Goal: Task Accomplishment & Management: Complete application form

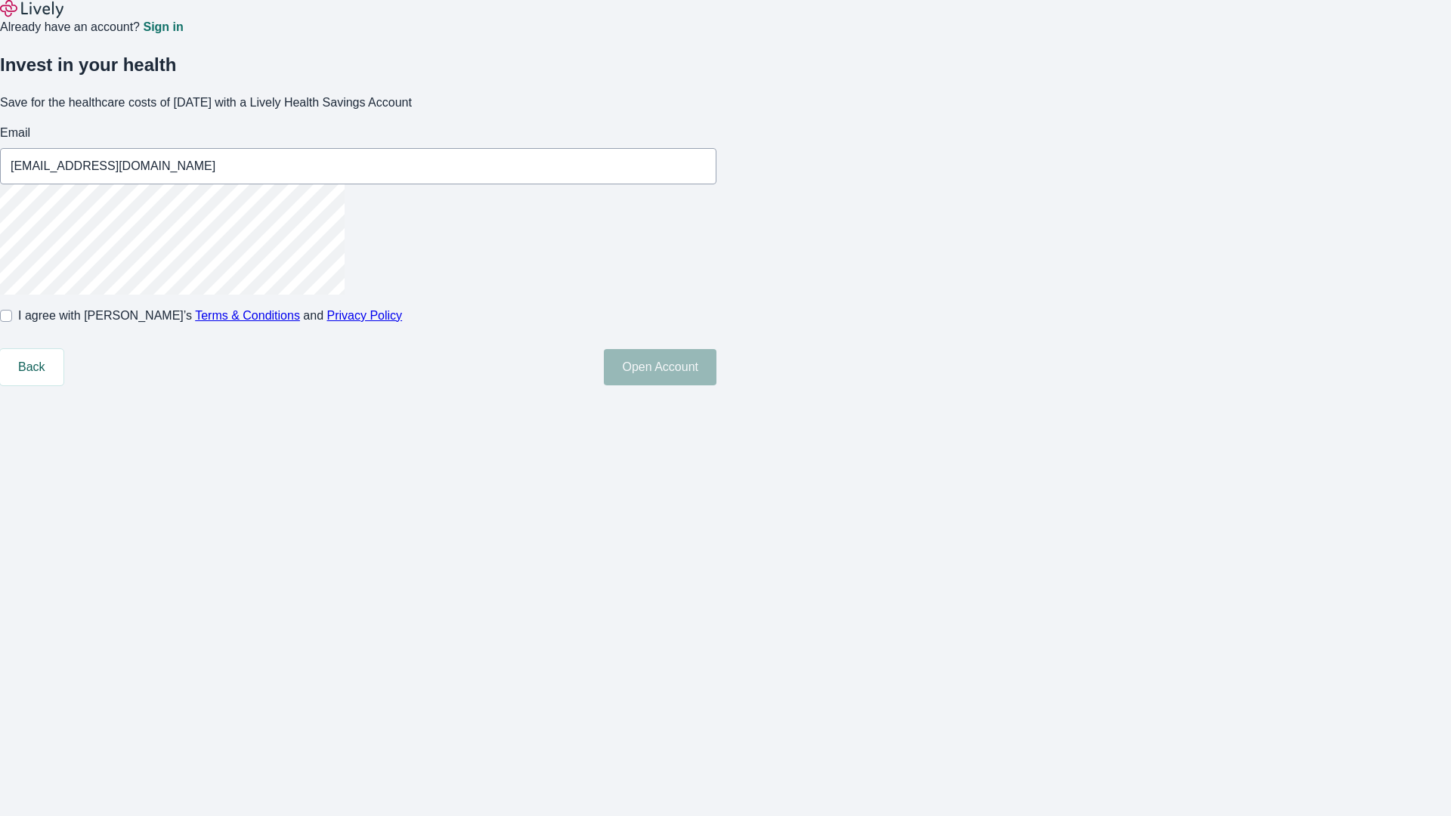
click at [12, 322] on input "I agree with Lively’s Terms & Conditions and Privacy Policy" at bounding box center [6, 316] width 12 height 12
checkbox input "true"
click at [717, 386] on button "Open Account" at bounding box center [660, 367] width 113 height 36
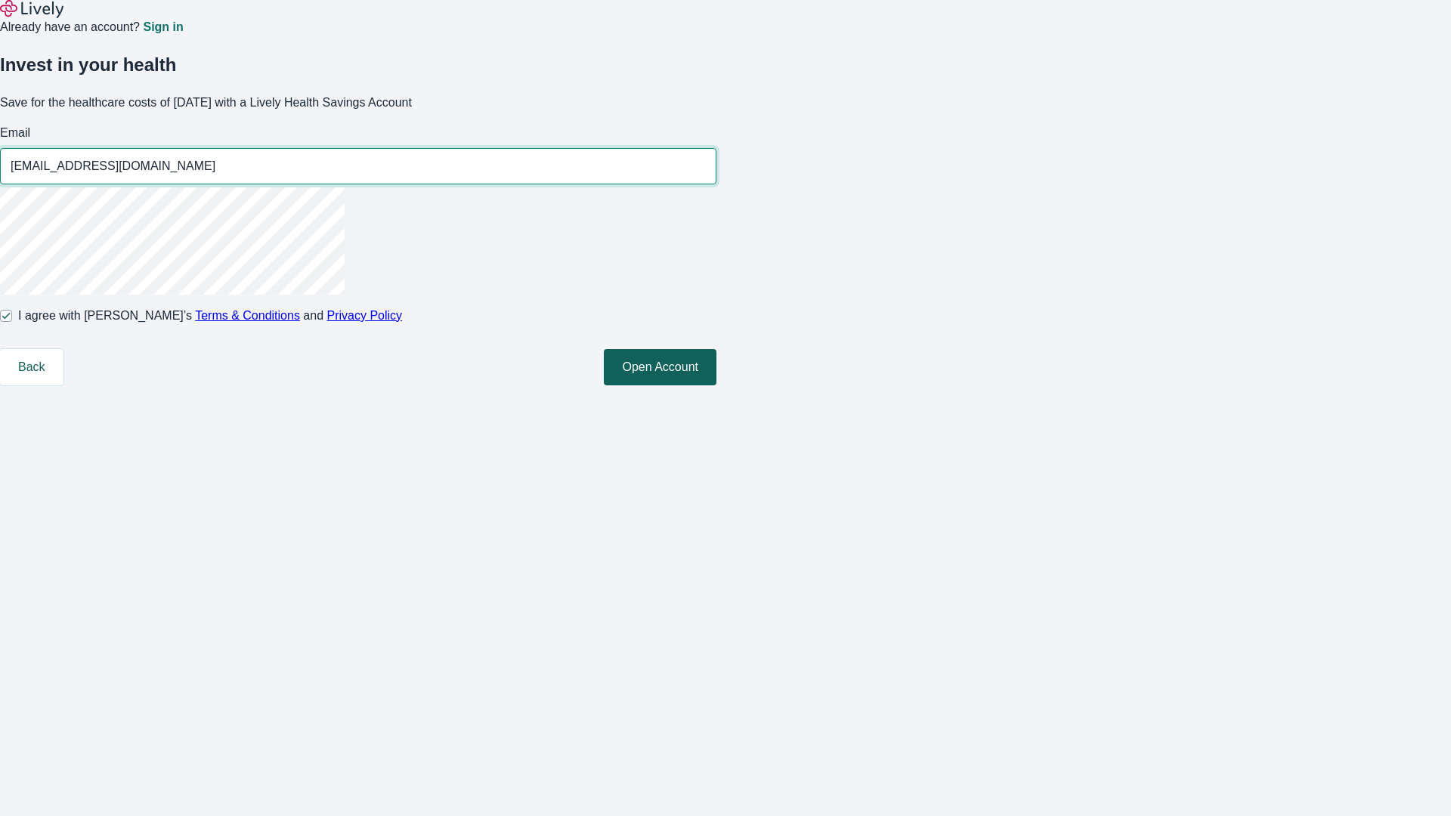
type input "[EMAIL_ADDRESS][DOMAIN_NAME]"
click at [12, 322] on input "I agree with Lively’s Terms & Conditions and Privacy Policy" at bounding box center [6, 316] width 12 height 12
checkbox input "false"
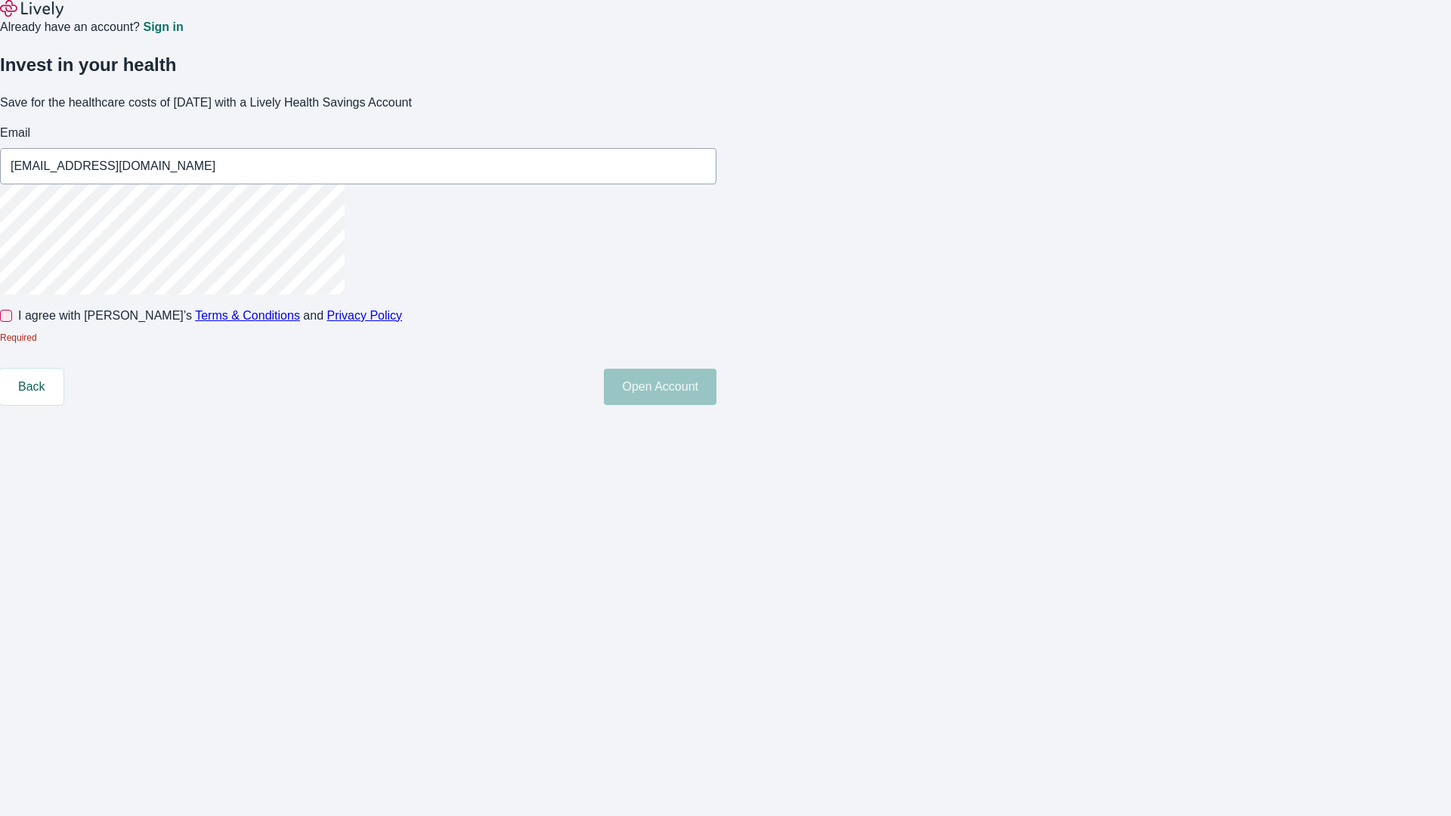
type input "[EMAIL_ADDRESS][DOMAIN_NAME]"
click at [12, 322] on input "I agree with Lively’s Terms & Conditions and Privacy Policy" at bounding box center [6, 316] width 12 height 12
checkbox input "true"
click at [717, 386] on button "Open Account" at bounding box center [660, 367] width 113 height 36
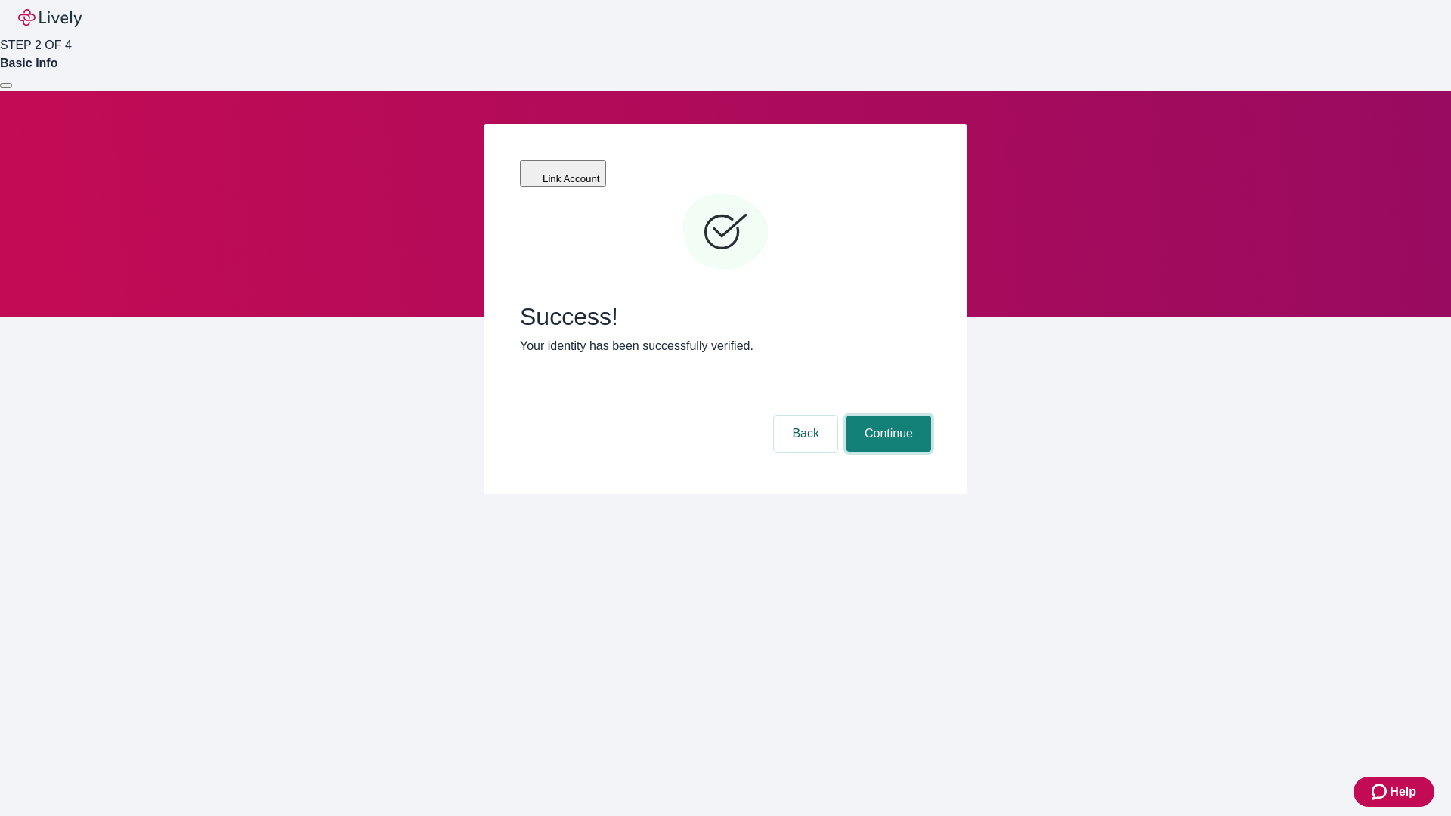
click at [887, 416] on button "Continue" at bounding box center [889, 434] width 85 height 36
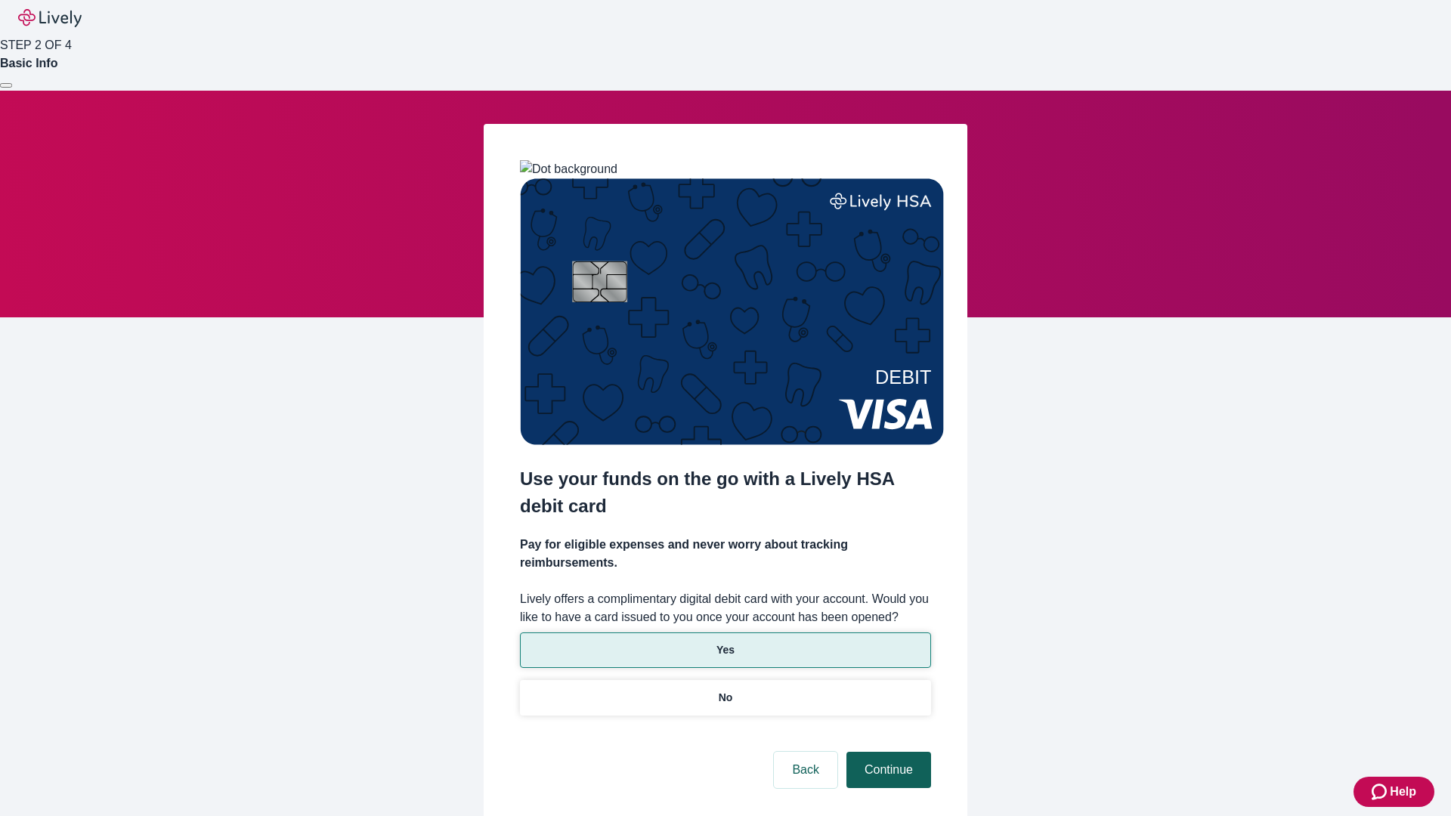
click at [725, 690] on p "No" at bounding box center [726, 698] width 14 height 16
click at [887, 752] on button "Continue" at bounding box center [889, 770] width 85 height 36
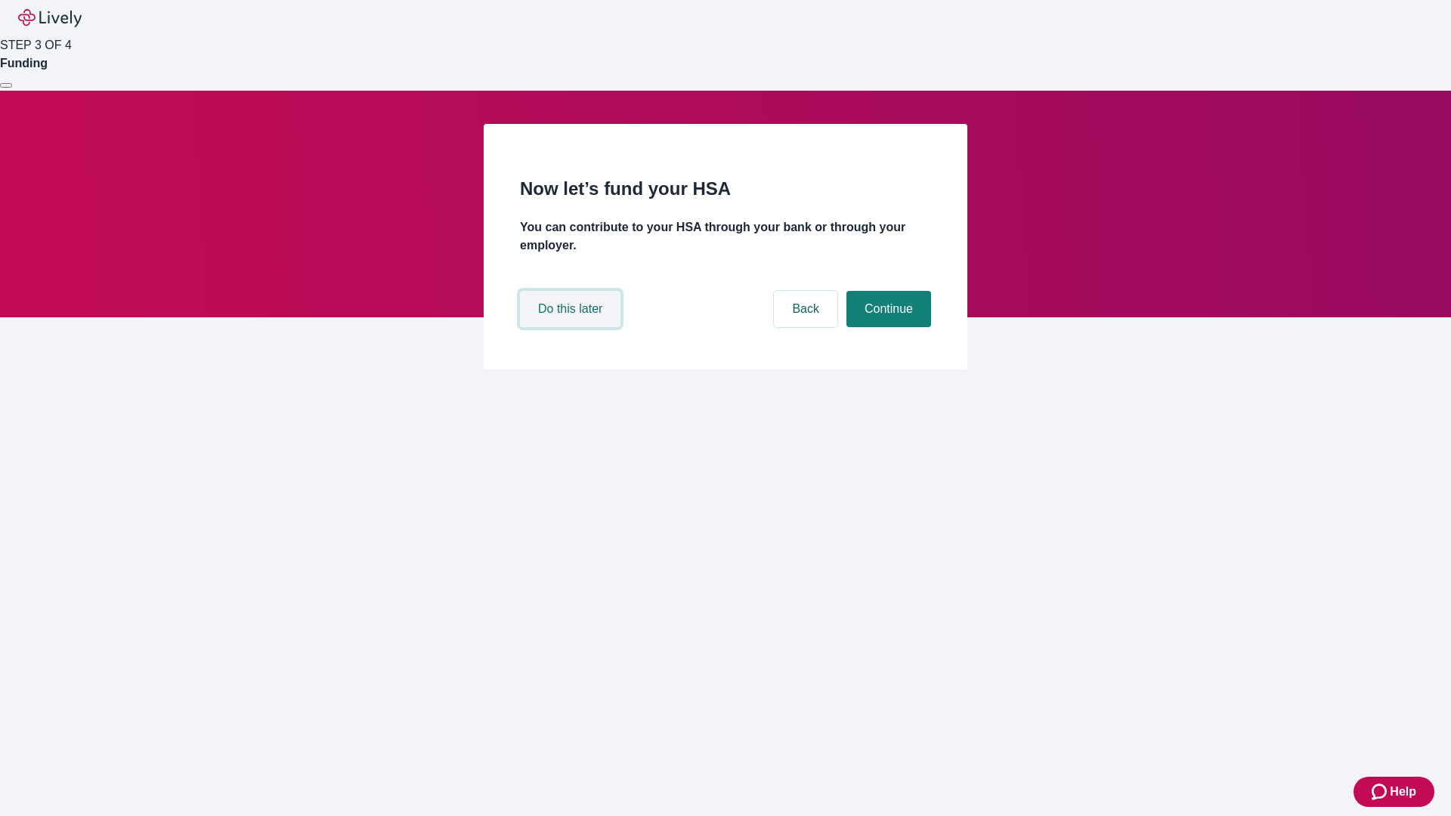
click at [572, 327] on button "Do this later" at bounding box center [570, 309] width 101 height 36
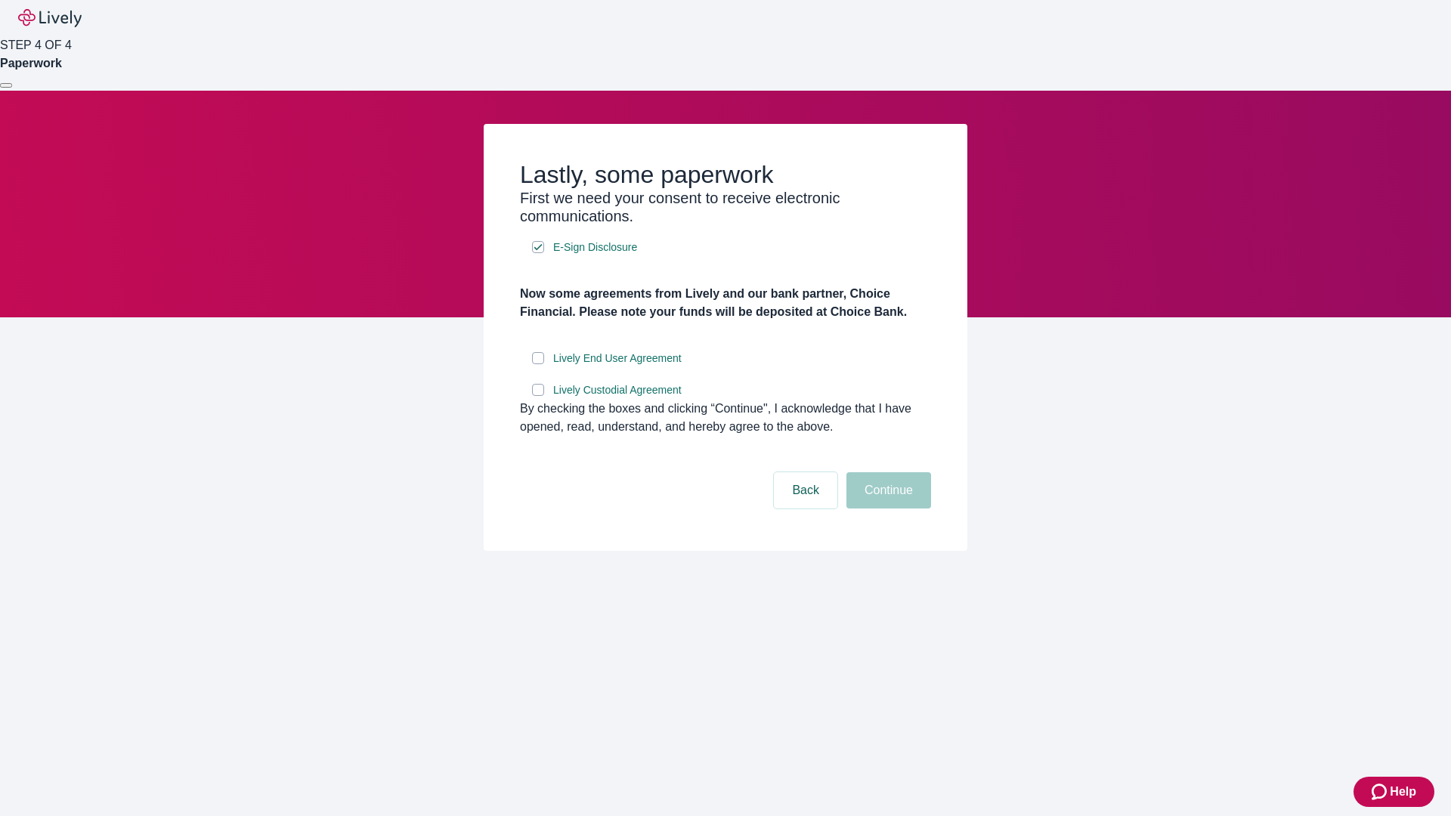
click at [538, 364] on input "Lively End User Agreement" at bounding box center [538, 358] width 12 height 12
checkbox input "true"
click at [538, 396] on input "Lively Custodial Agreement" at bounding box center [538, 390] width 12 height 12
checkbox input "true"
click at [887, 509] on button "Continue" at bounding box center [889, 490] width 85 height 36
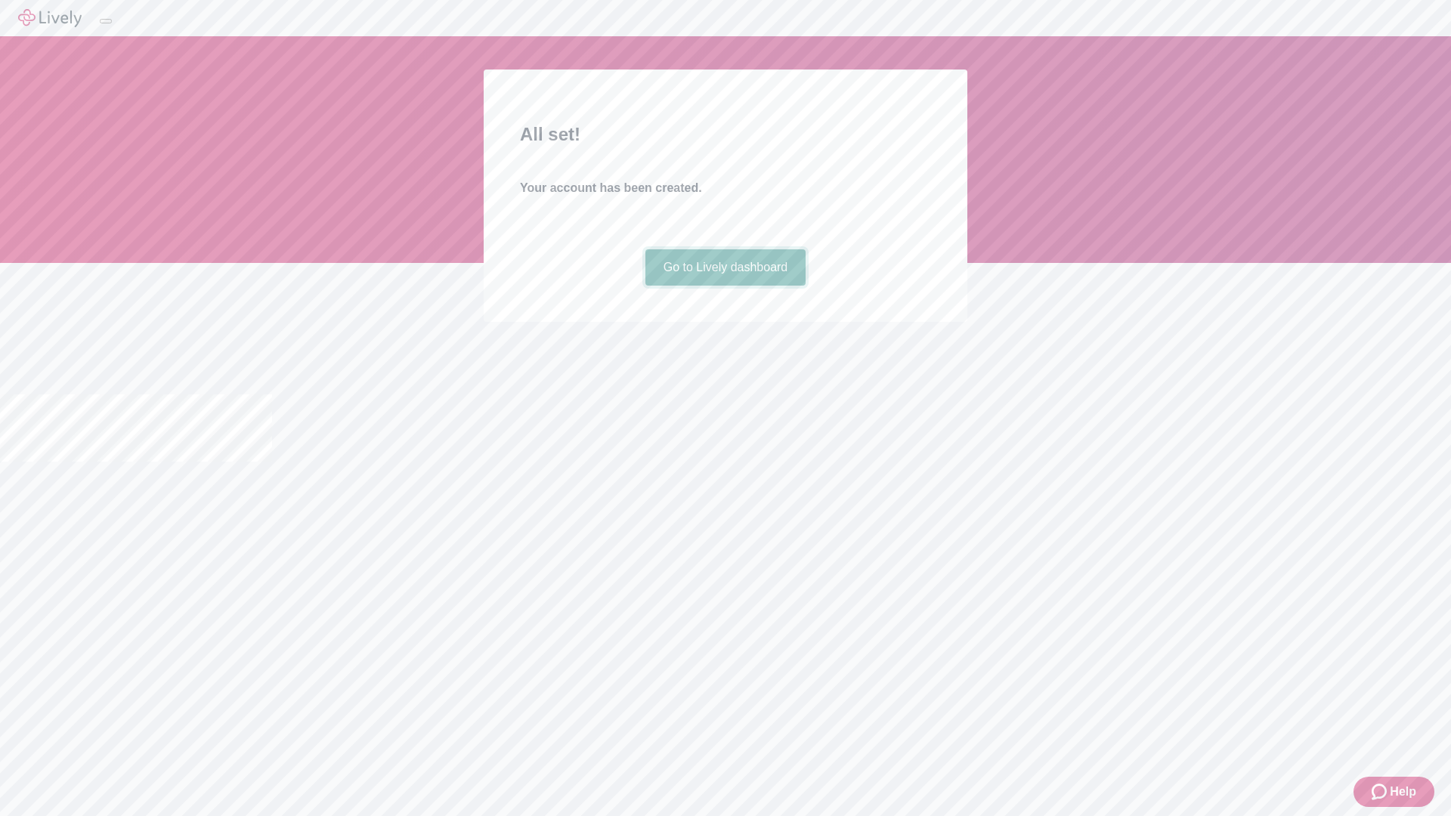
click at [725, 286] on link "Go to Lively dashboard" at bounding box center [726, 267] width 161 height 36
